Goal: Task Accomplishment & Management: Manage account settings

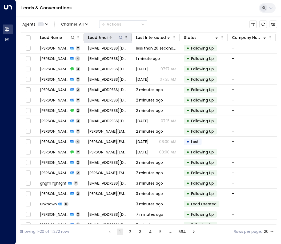
click at [119, 38] on icon at bounding box center [121, 37] width 4 height 4
type input "**********"
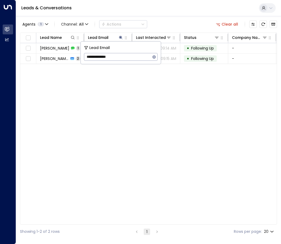
click at [125, 107] on div "Lead Name Lead Email Last Interacted Status Company Name Product # of people AI…" at bounding box center [148, 129] width 257 height 192
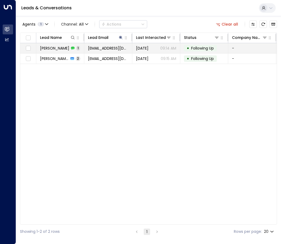
click at [101, 49] on span "[EMAIL_ADDRESS][DOMAIN_NAME]" at bounding box center [108, 48] width 40 height 5
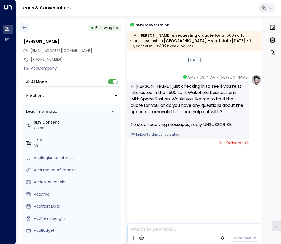
click at [24, 28] on icon "button" at bounding box center [24, 27] width 5 height 5
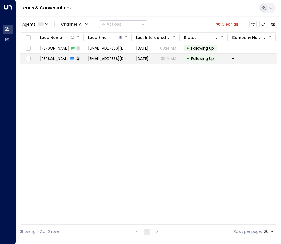
click at [73, 61] on td "[PERSON_NAME] 2" at bounding box center [60, 59] width 48 height 10
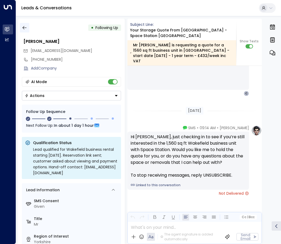
click at [26, 26] on icon "button" at bounding box center [24, 27] width 5 height 5
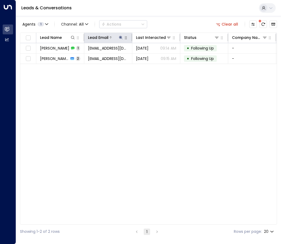
click at [121, 37] on icon at bounding box center [120, 37] width 3 height 3
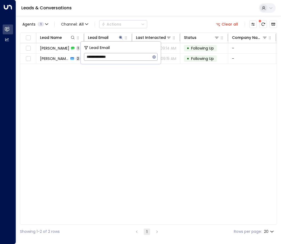
click at [154, 57] on icon "button" at bounding box center [154, 57] width 4 height 4
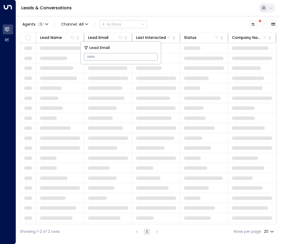
type input "**********"
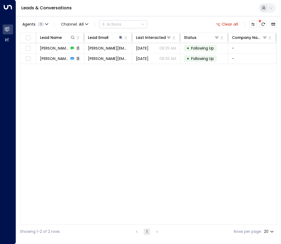
click at [130, 91] on div "Lead Name Lead Email Last Interacted Status Company Name Product # of people AI…" at bounding box center [148, 129] width 257 height 192
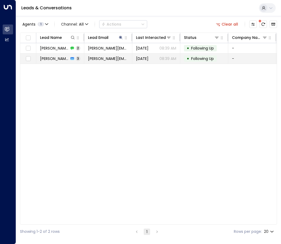
click at [67, 61] on div "[PERSON_NAME] 3" at bounding box center [60, 58] width 40 height 5
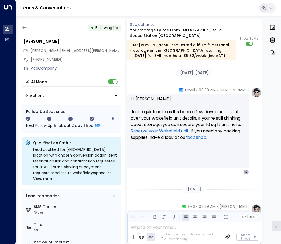
scroll to position [859, 0]
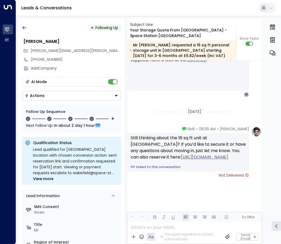
click at [94, 97] on button "Actions" at bounding box center [71, 96] width 99 height 10
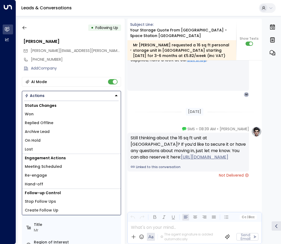
click at [32, 148] on span "Lost" at bounding box center [29, 150] width 8 height 6
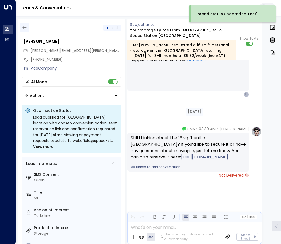
click at [26, 28] on icon "button" at bounding box center [24, 27] width 4 height 3
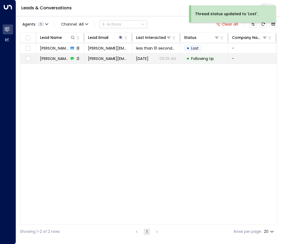
click at [128, 62] on td "[PERSON_NAME][EMAIL_ADDRESS][PERSON_NAME][DOMAIN_NAME]" at bounding box center [108, 59] width 48 height 10
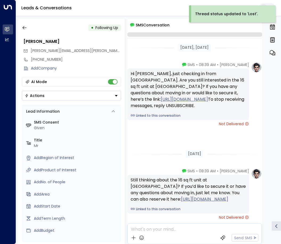
scroll to position [42, 0]
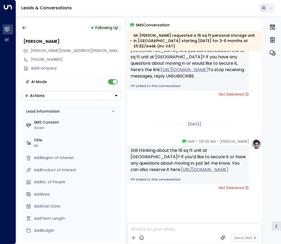
click at [42, 98] on div "Actions" at bounding box center [35, 95] width 20 height 5
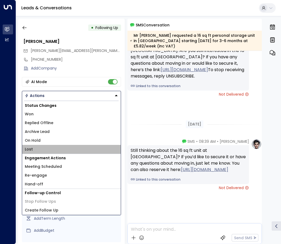
click at [33, 148] on li "Lost" at bounding box center [71, 149] width 99 height 9
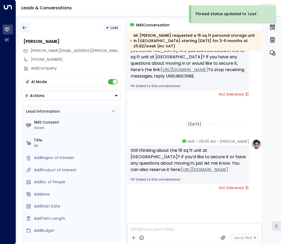
click at [25, 27] on icon "button" at bounding box center [24, 27] width 5 height 5
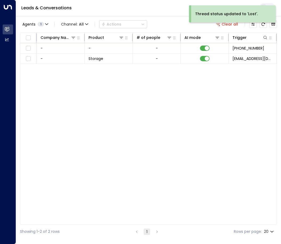
scroll to position [0, 204]
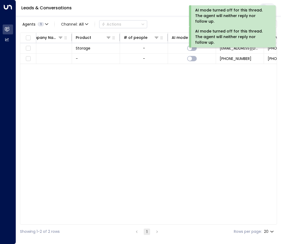
drag, startPoint x: 193, startPoint y: 222, endPoint x: 221, endPoint y: 223, distance: 28.5
click at [221, 223] on div "Lead Name Lead Email Last Interacted Status Company Name Product # of people AI…" at bounding box center [148, 129] width 257 height 192
drag, startPoint x: 221, startPoint y: 223, endPoint x: 258, endPoint y: 230, distance: 37.1
click at [258, 230] on div "Showing 1-2 of 2 rows 1 Rows per page: 20 **" at bounding box center [148, 232] width 257 height 14
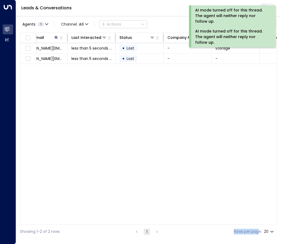
scroll to position [0, 0]
